Goal: Task Accomplishment & Management: Use online tool/utility

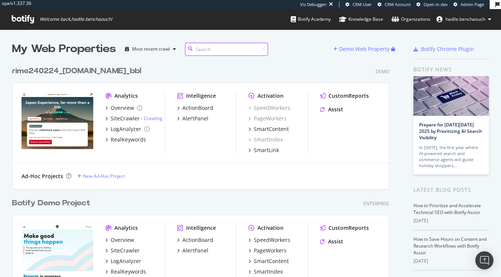
scroll to position [0, 0]
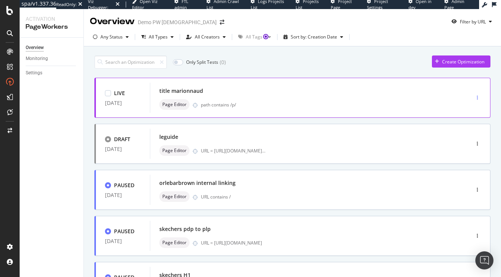
click at [479, 96] on div "button" at bounding box center [477, 98] width 7 height 5
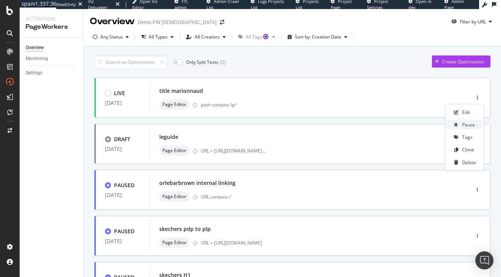
click at [470, 126] on div "Pause" at bounding box center [469, 125] width 13 height 6
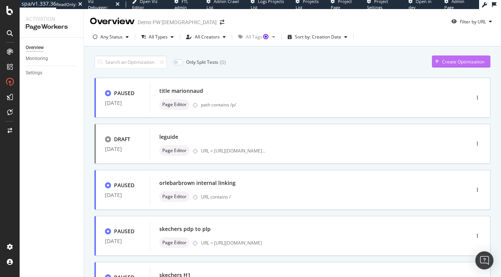
click at [457, 62] on div "Create Optimization" at bounding box center [463, 62] width 42 height 6
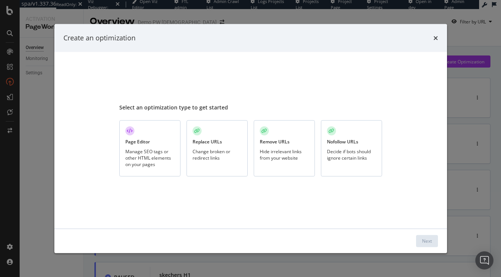
click at [139, 152] on div "Manage SEO tags or other HTML elements on your pages" at bounding box center [149, 157] width 49 height 19
click at [427, 237] on div "Next" at bounding box center [427, 240] width 10 height 11
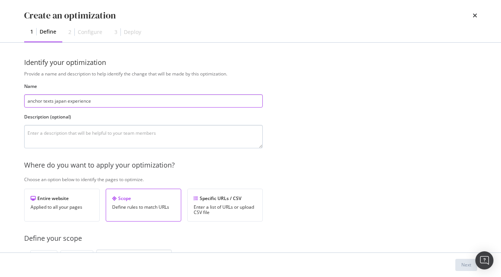
type input "anchor texts japan experience"
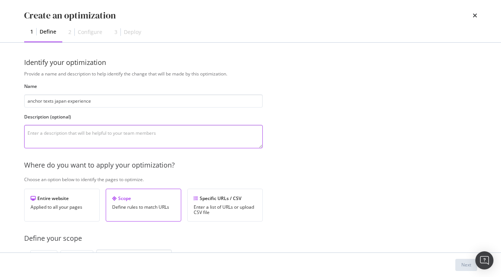
click at [122, 138] on textarea "modal" at bounding box center [143, 136] width 239 height 23
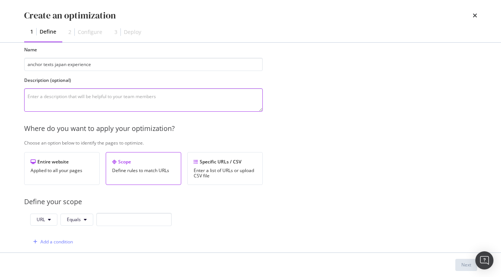
scroll to position [66, 0]
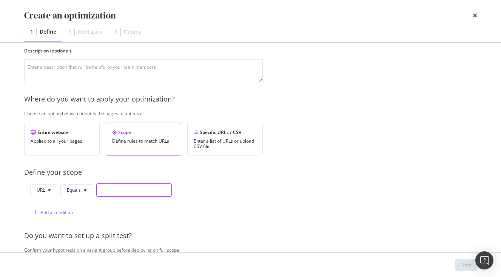
click at [123, 189] on input "modal" at bounding box center [134, 190] width 76 height 13
paste input "https://www.japan-experience.com/decouvrir/temples-sanctuaires?_gl=1*1k5kech*_u…"
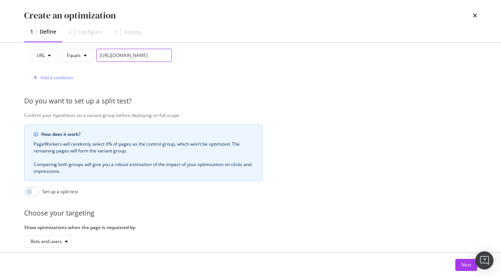
scroll to position [241, 0]
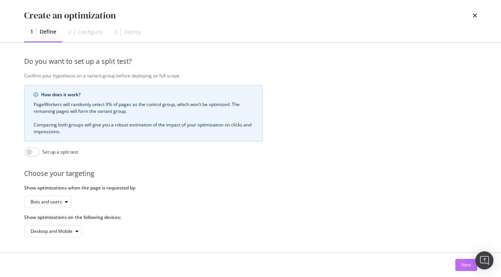
type input "https://www.japan-experience.com/decouvrir/temples-sanctuaires?_gl=1*1k5kech*_u…"
click at [461, 271] on button "Next" at bounding box center [467, 265] width 22 height 12
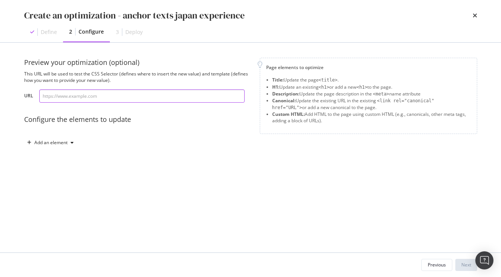
click at [162, 99] on input "modal" at bounding box center [142, 96] width 206 height 13
paste input "https://www.japan-experience.com/decouvrir/temples-sanctuaires?_gl=1*1k5kech*_u…"
type input "https://www.japan-experience.com/decouvrir/temples-sanctuaires?_gl=1*1k5kech*_u…"
click at [67, 143] on div "Add an element" at bounding box center [50, 143] width 33 height 5
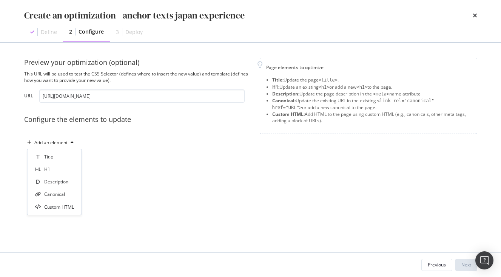
click at [96, 137] on div "Add an element" at bounding box center [137, 143] width 227 height 12
click at [67, 145] on div "Add an element" at bounding box center [50, 143] width 33 height 5
click at [66, 206] on div "Custom HTML" at bounding box center [59, 207] width 30 height 6
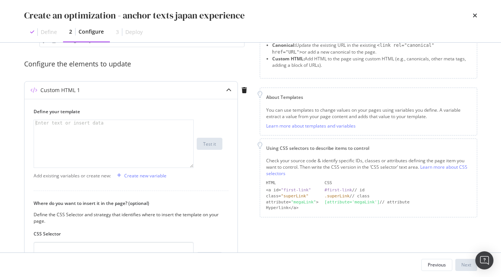
scroll to position [63, 0]
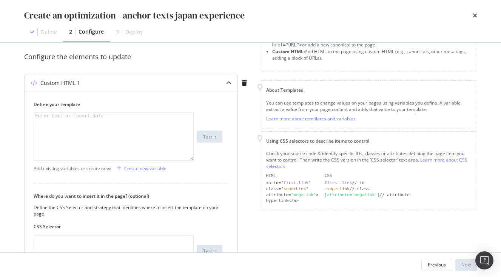
click at [204, 166] on div "Add existing variables or create new: Create new variable" at bounding box center [131, 168] width 195 height 12
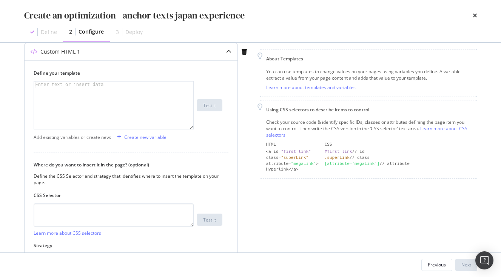
scroll to position [104, 0]
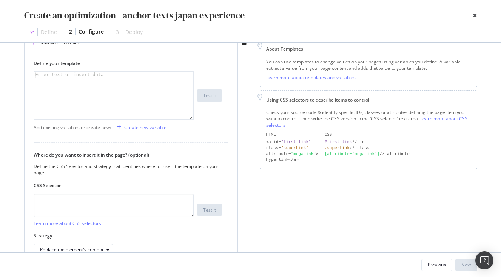
click at [114, 88] on div "modal" at bounding box center [113, 102] width 159 height 60
paste textarea "<span> Train in Japan</span>"
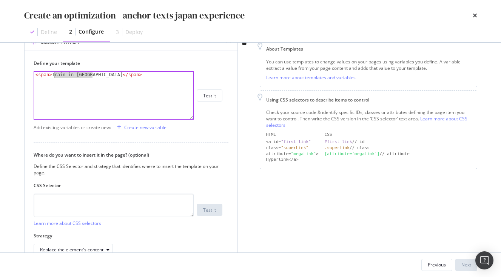
drag, startPoint x: 93, startPoint y: 74, endPoint x: 55, endPoint y: 73, distance: 38.5
click at [55, 73] on div "< span > Train in Japan </ span >" at bounding box center [113, 102] width 159 height 60
paste textarea "op Temples in Nikko"
type textarea "<span> Top Temples in Nikko</span>"
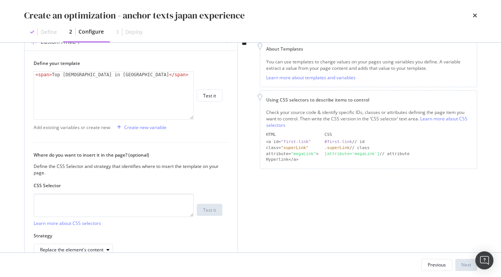
click at [204, 102] on div "<span> Top Temples in Nikko</span> < span > Top Temples in Nikko </ span > XXXX…" at bounding box center [128, 95] width 189 height 48
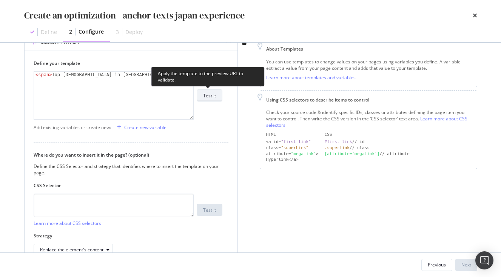
click at [206, 96] on div "Test it" at bounding box center [209, 96] width 13 height 6
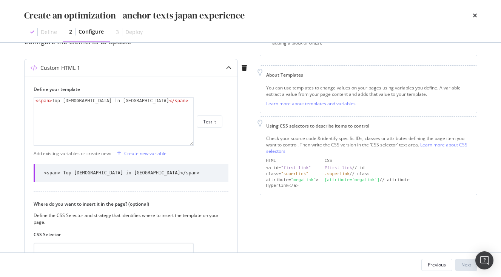
scroll to position [170, 0]
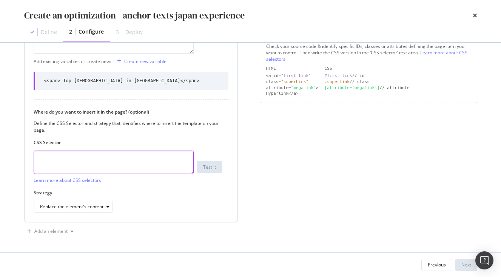
click at [61, 156] on textarea "modal" at bounding box center [114, 162] width 160 height 23
paste textarea ".vlj-tagList > li:nth-child(1) > a:nth-child(1) > span:nth-child(1)"
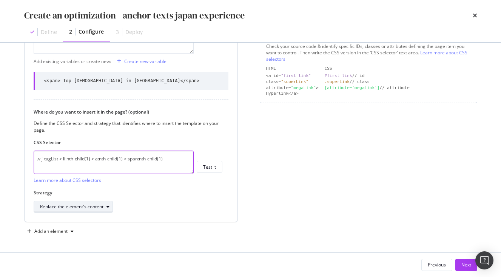
type textarea ".vlj-tagList > li:nth-child(1) > a:nth-child(1) > span:nth-child(1)"
click at [73, 208] on div "Replace the element's content" at bounding box center [71, 207] width 63 height 5
click at [152, 209] on div "Replace the element's content" at bounding box center [128, 207] width 189 height 12
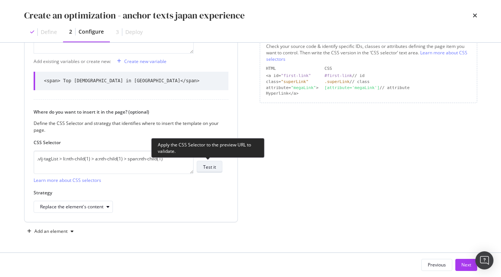
click at [217, 165] on button "Test it" at bounding box center [210, 167] width 26 height 12
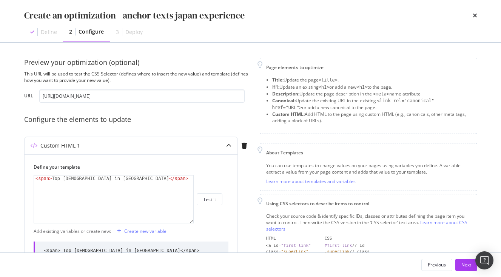
scroll to position [226, 0]
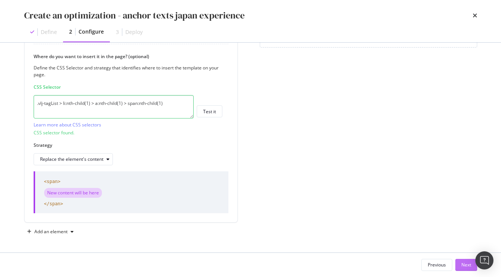
click at [466, 265] on div "Next" at bounding box center [467, 265] width 10 height 6
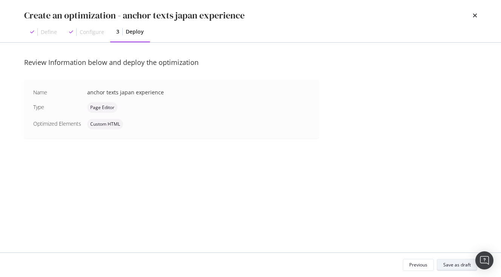
scroll to position [0, 0]
click at [447, 261] on div "Save as draft" at bounding box center [458, 265] width 28 height 11
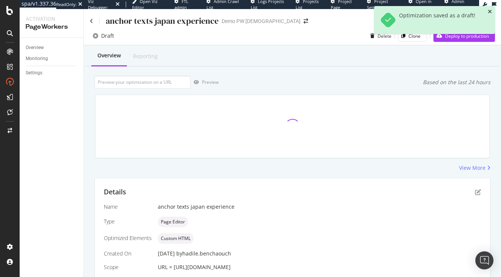
click at [491, 13] on icon "close toast" at bounding box center [490, 11] width 4 height 5
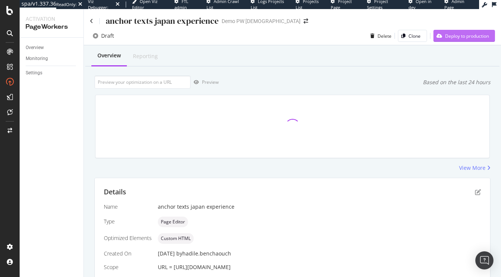
click at [472, 31] on div "Deploy to production" at bounding box center [462, 35] width 56 height 11
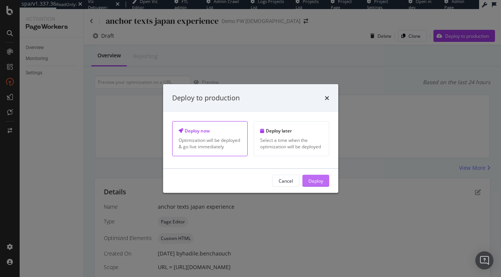
click at [317, 179] on div "Deploy" at bounding box center [316, 181] width 15 height 6
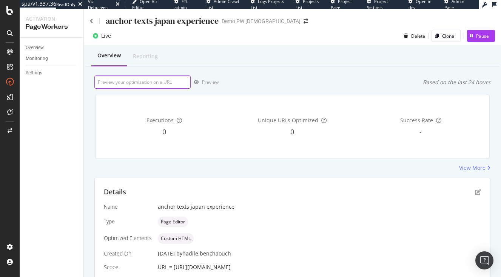
click at [168, 84] on input "url" at bounding box center [142, 82] width 96 height 13
paste input "https://www.japan-experience.com/decouvrir/temples-sanctuaires?_gl=1*1k5kech*_u…"
type input "https://www.japan-experience.com/decouvrir/temples-sanctuaires?_gl=1*1k5kech*_u…"
click at [197, 84] on icon "button" at bounding box center [196, 82] width 5 height 5
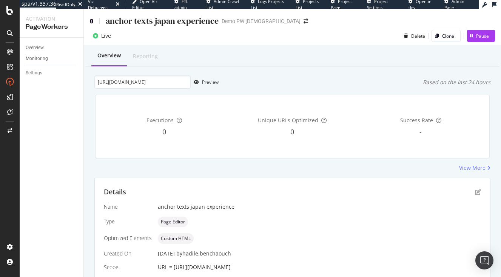
click at [91, 20] on icon at bounding box center [91, 21] width 3 height 5
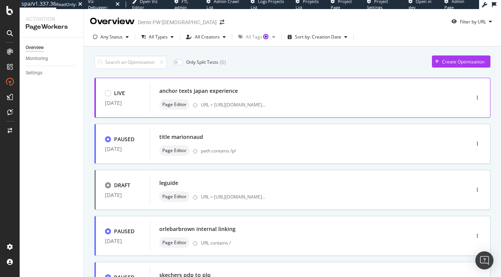
click at [258, 91] on div "anchor texts japan experience" at bounding box center [298, 91] width 278 height 11
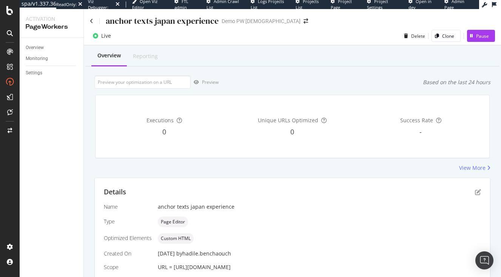
scroll to position [59, 0]
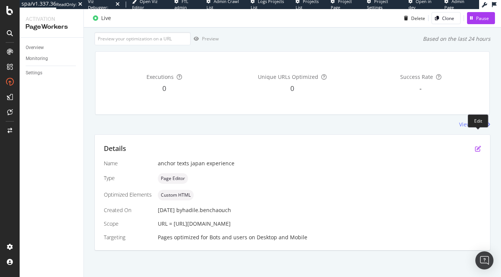
click at [478, 146] on icon "pen-to-square" at bounding box center [478, 149] width 6 height 6
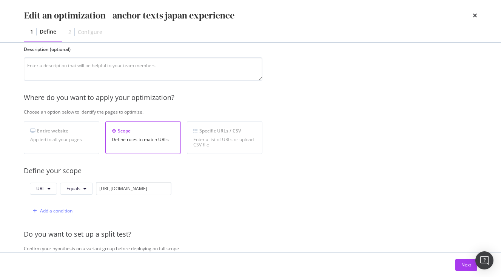
scroll to position [241, 0]
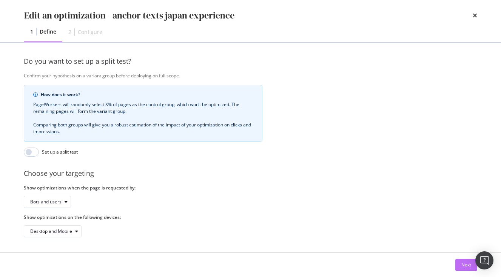
click at [467, 268] on div "Next" at bounding box center [467, 265] width 10 height 6
